Goal: Task Accomplishment & Management: Manage account settings

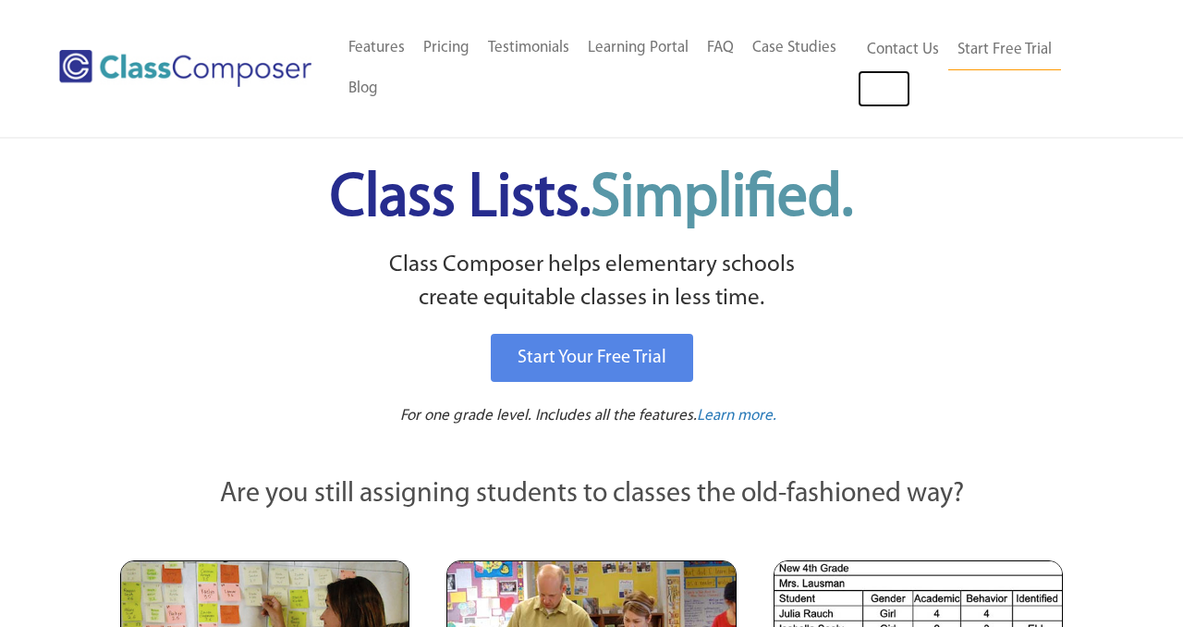
click at [887, 89] on link "Log In" at bounding box center [884, 88] width 53 height 37
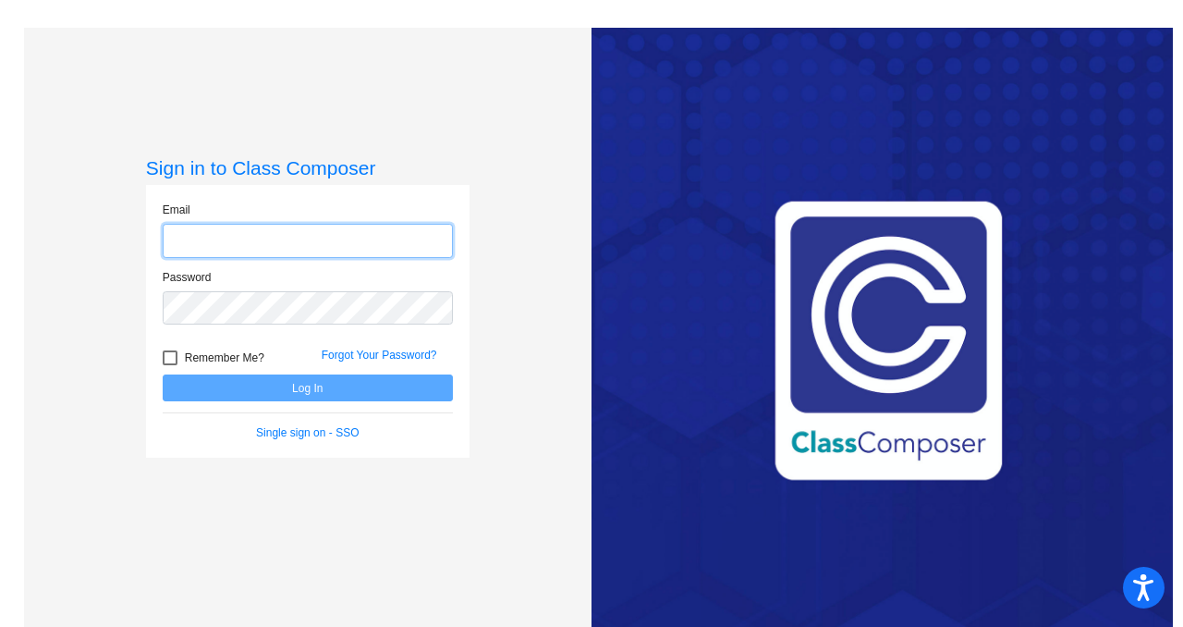
type input "[PERSON_NAME][EMAIL_ADDRESS][PERSON_NAME][DOMAIN_NAME]"
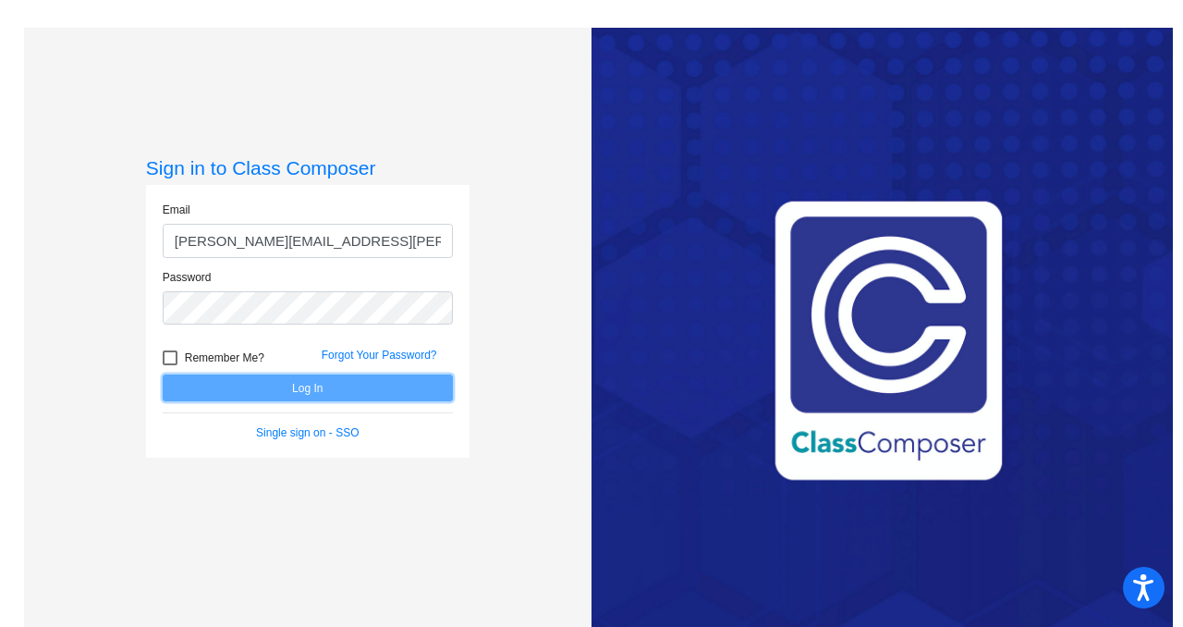
click at [307, 390] on button "Log In" at bounding box center [308, 387] width 290 height 27
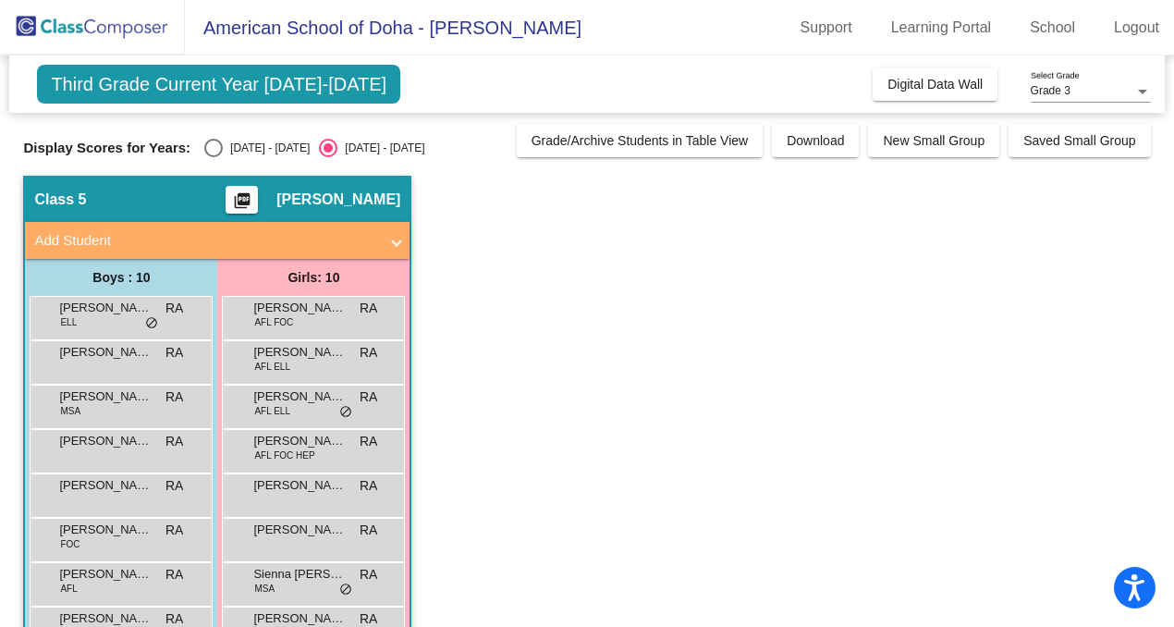
click at [213, 150] on div "Select an option" at bounding box center [213, 148] width 18 height 18
click at [213, 157] on input "[DATE] - [DATE]" at bounding box center [213, 157] width 1 height 1
radio input "true"
